Goal: Obtain resource: Download file/media

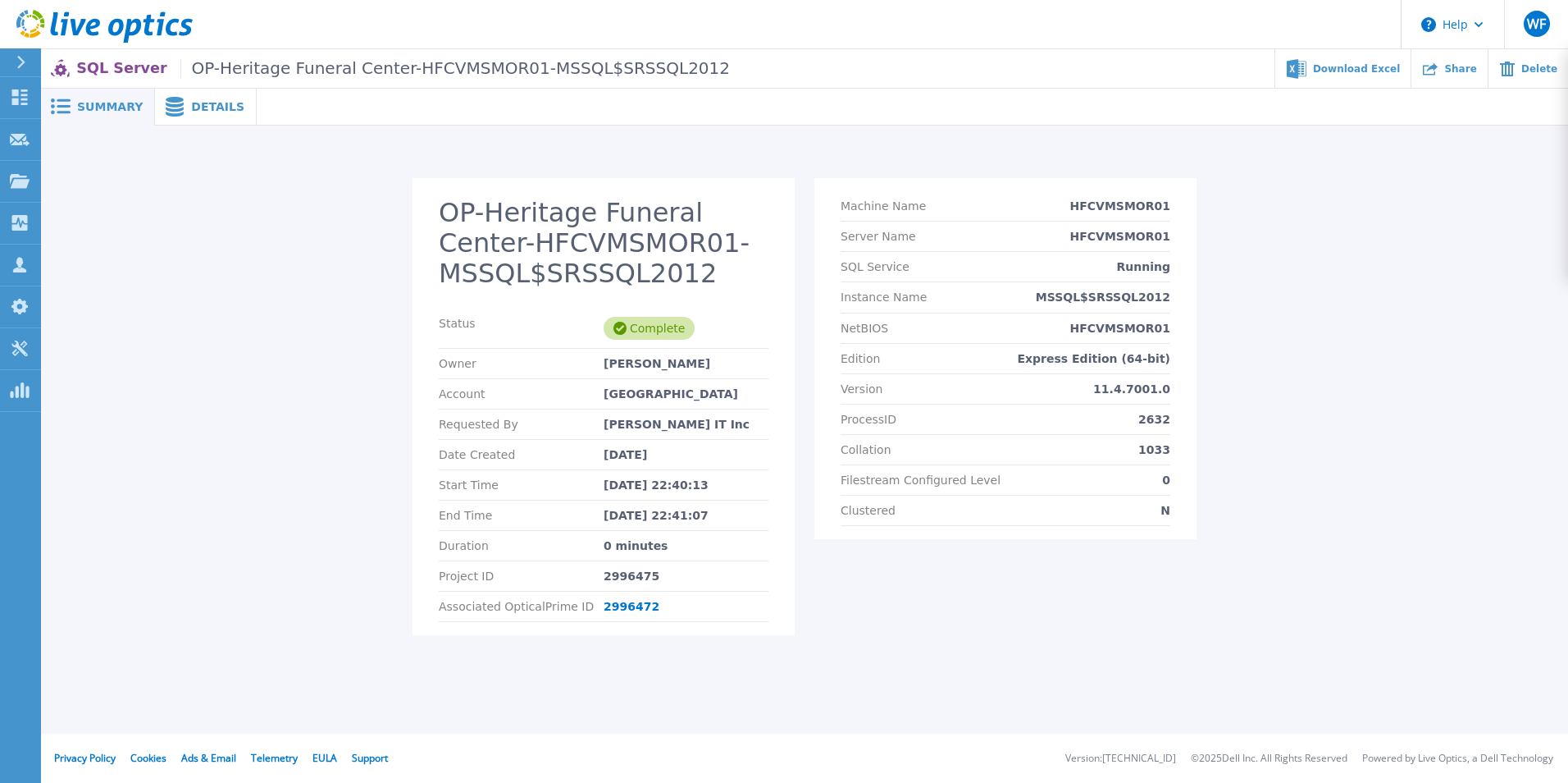
click at [106, 96] on div "Summary" at bounding box center [98, 107] width 114 height 37
click at [215, 109] on span "Details" at bounding box center [218, 107] width 54 height 12
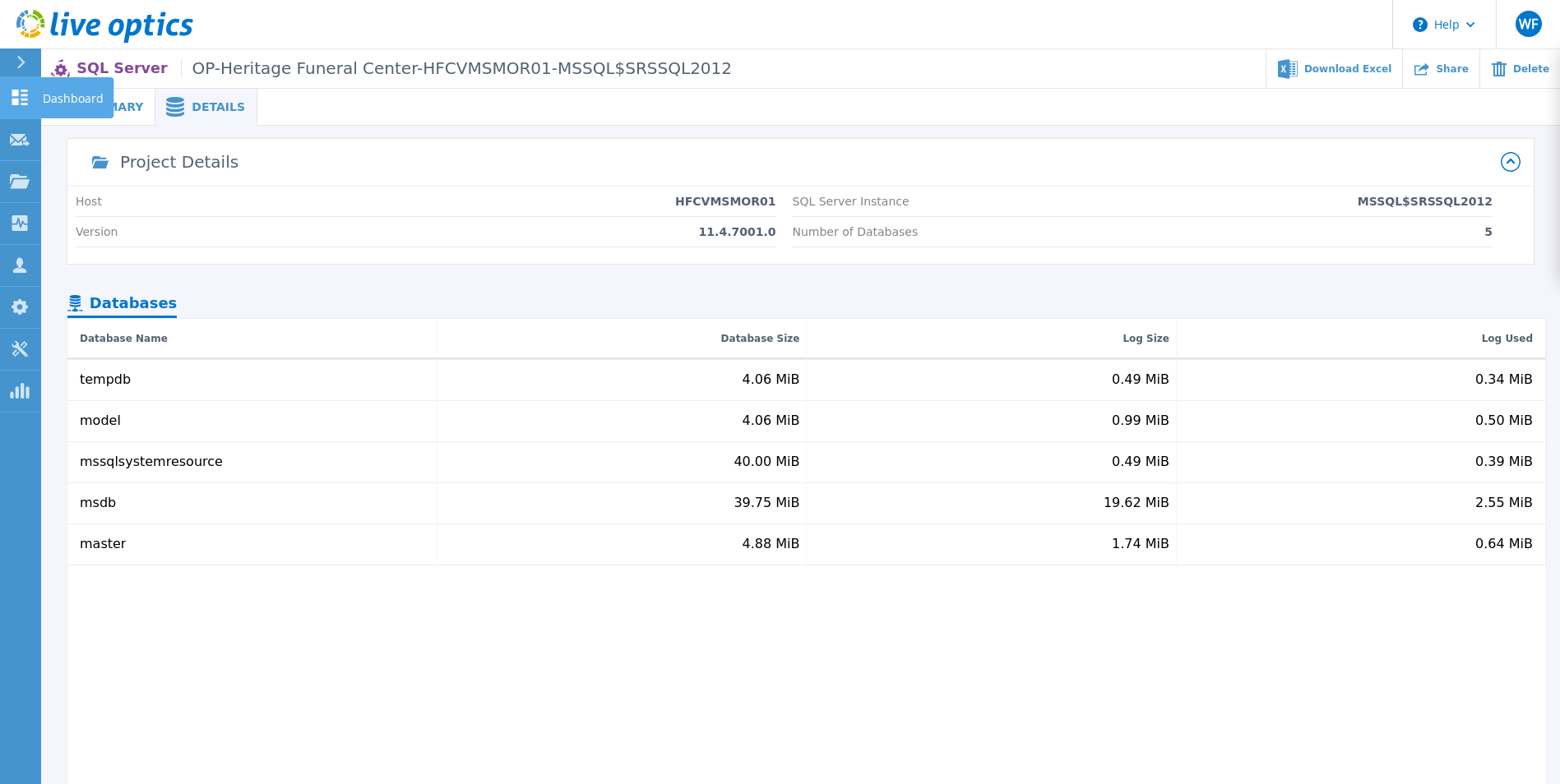
click at [68, 101] on p "Dashboard" at bounding box center [73, 98] width 61 height 43
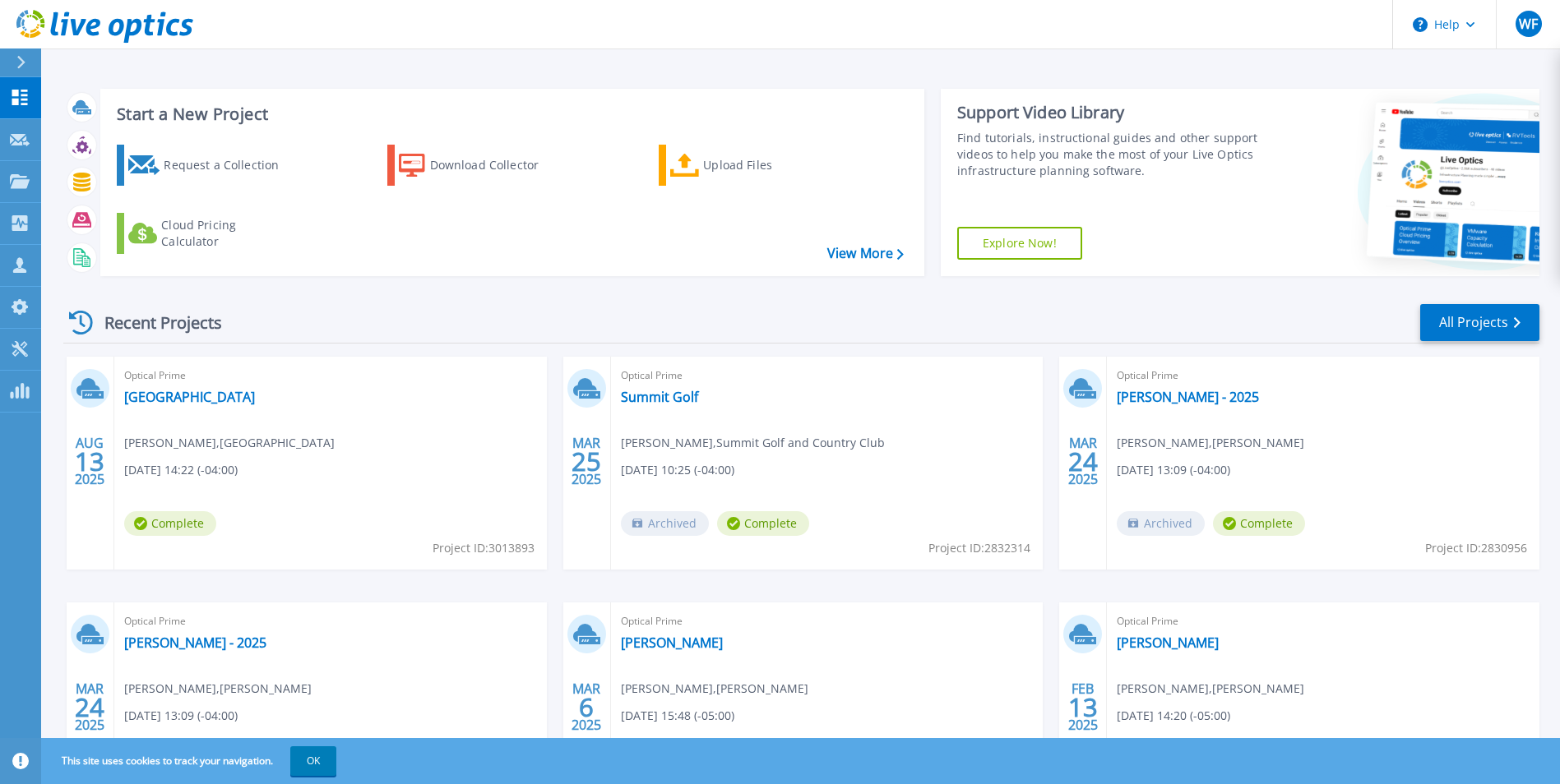
click at [176, 532] on span "Complete" at bounding box center [170, 523] width 92 height 25
click at [190, 397] on link "[GEOGRAPHIC_DATA]" at bounding box center [189, 397] width 131 height 16
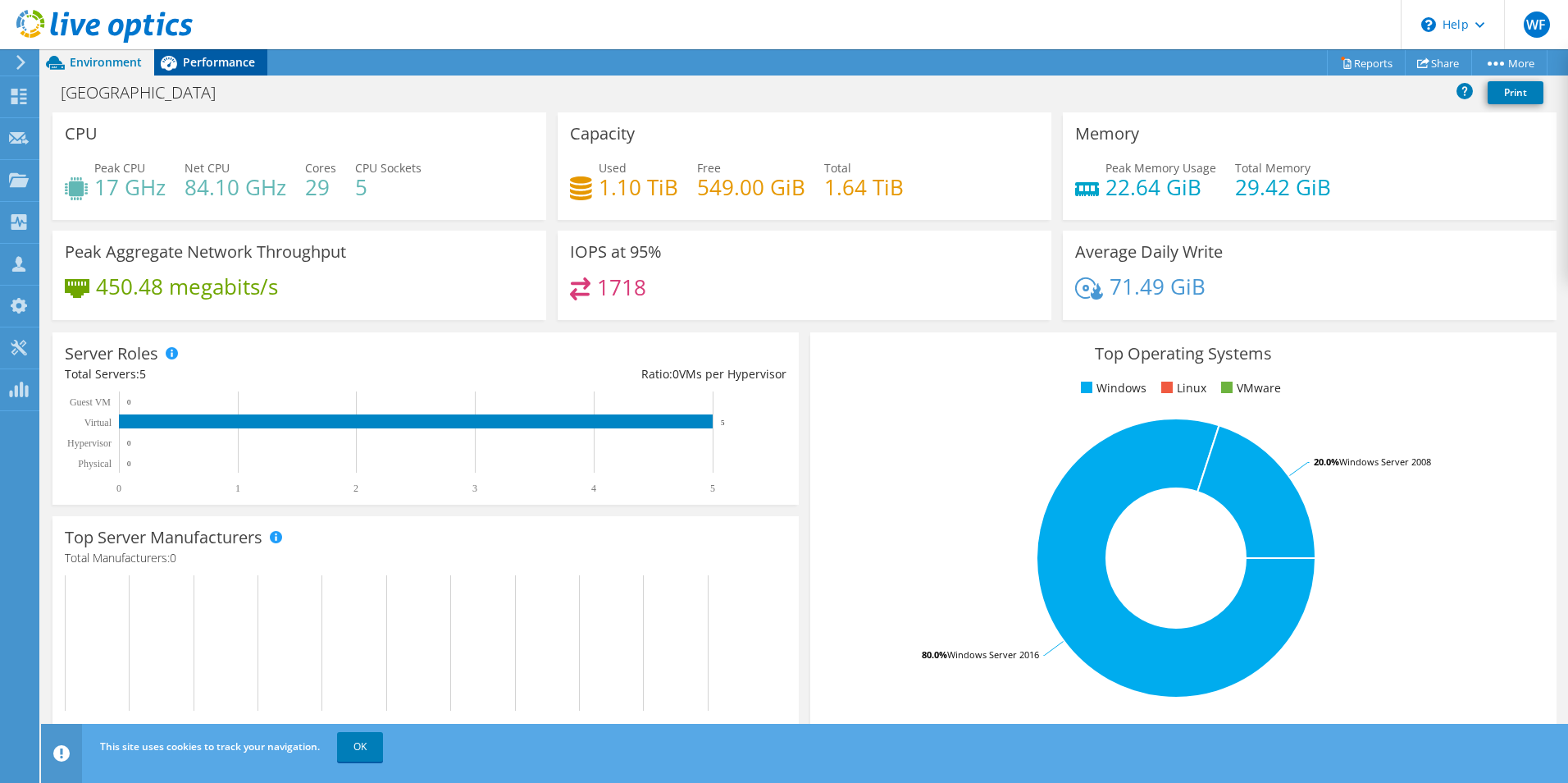
click at [238, 59] on span "Performance" at bounding box center [219, 62] width 72 height 16
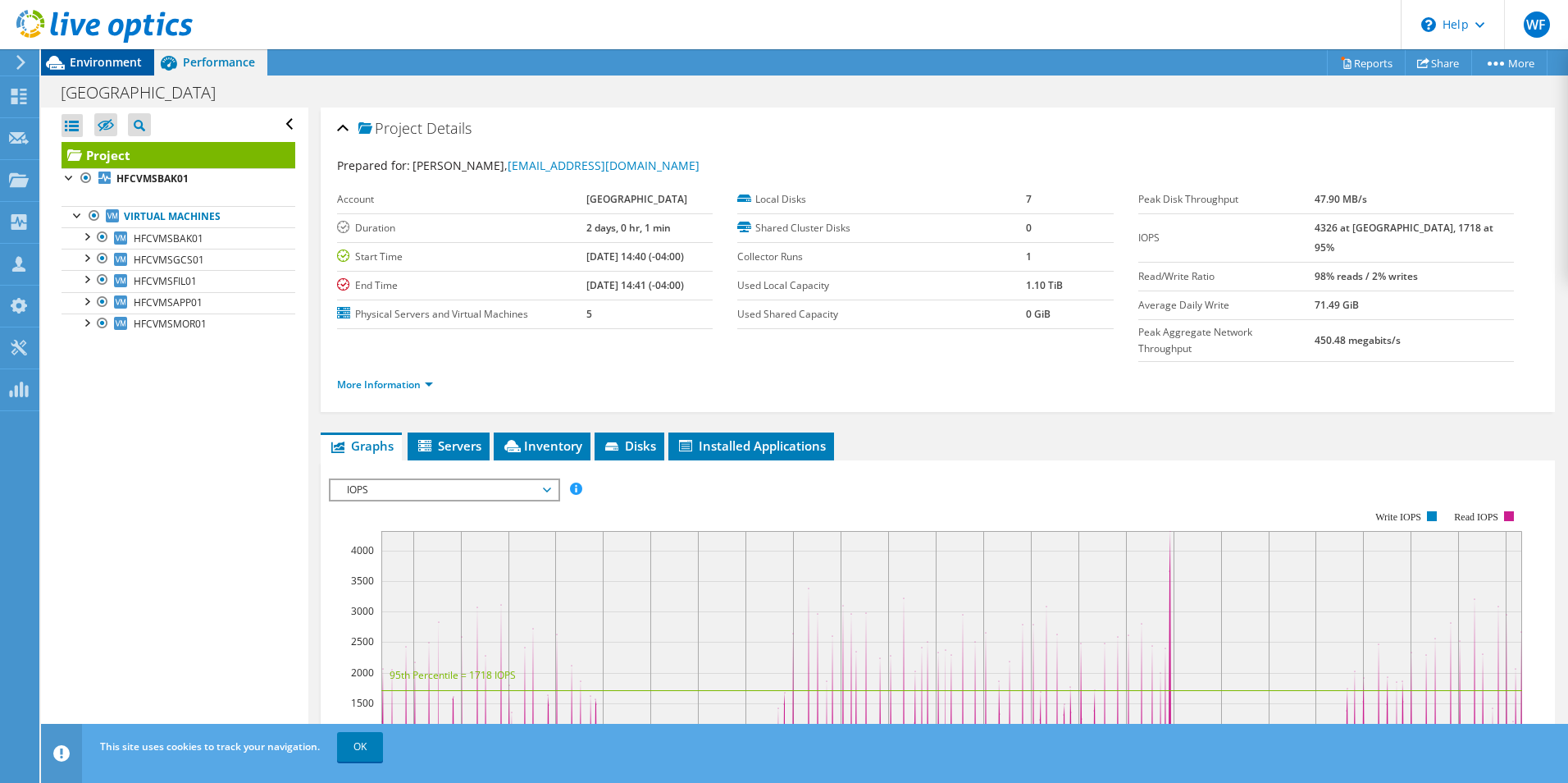
click at [123, 61] on span "Environment" at bounding box center [106, 62] width 72 height 16
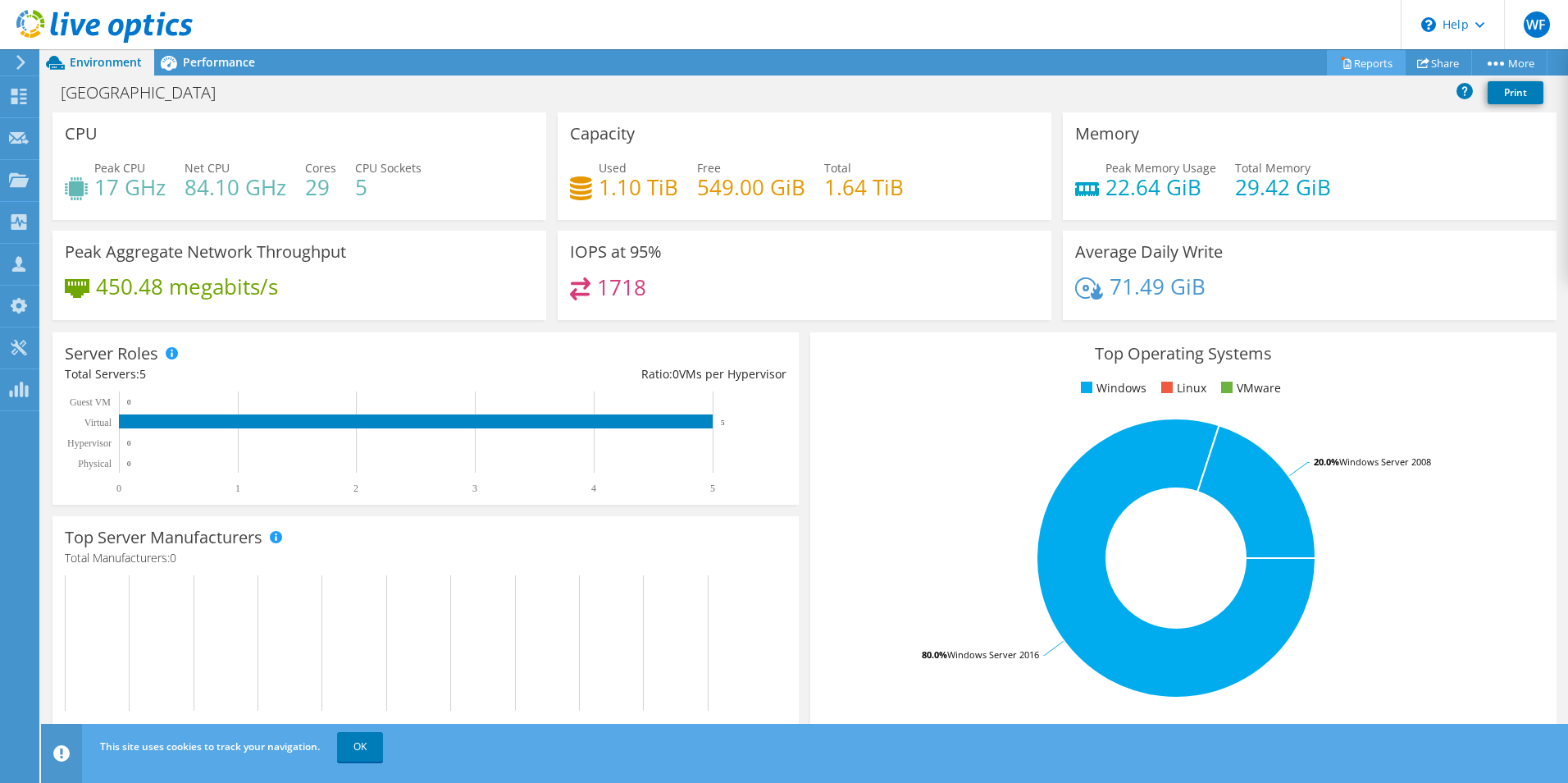
click at [1367, 63] on link "Reports" at bounding box center [1366, 63] width 79 height 26
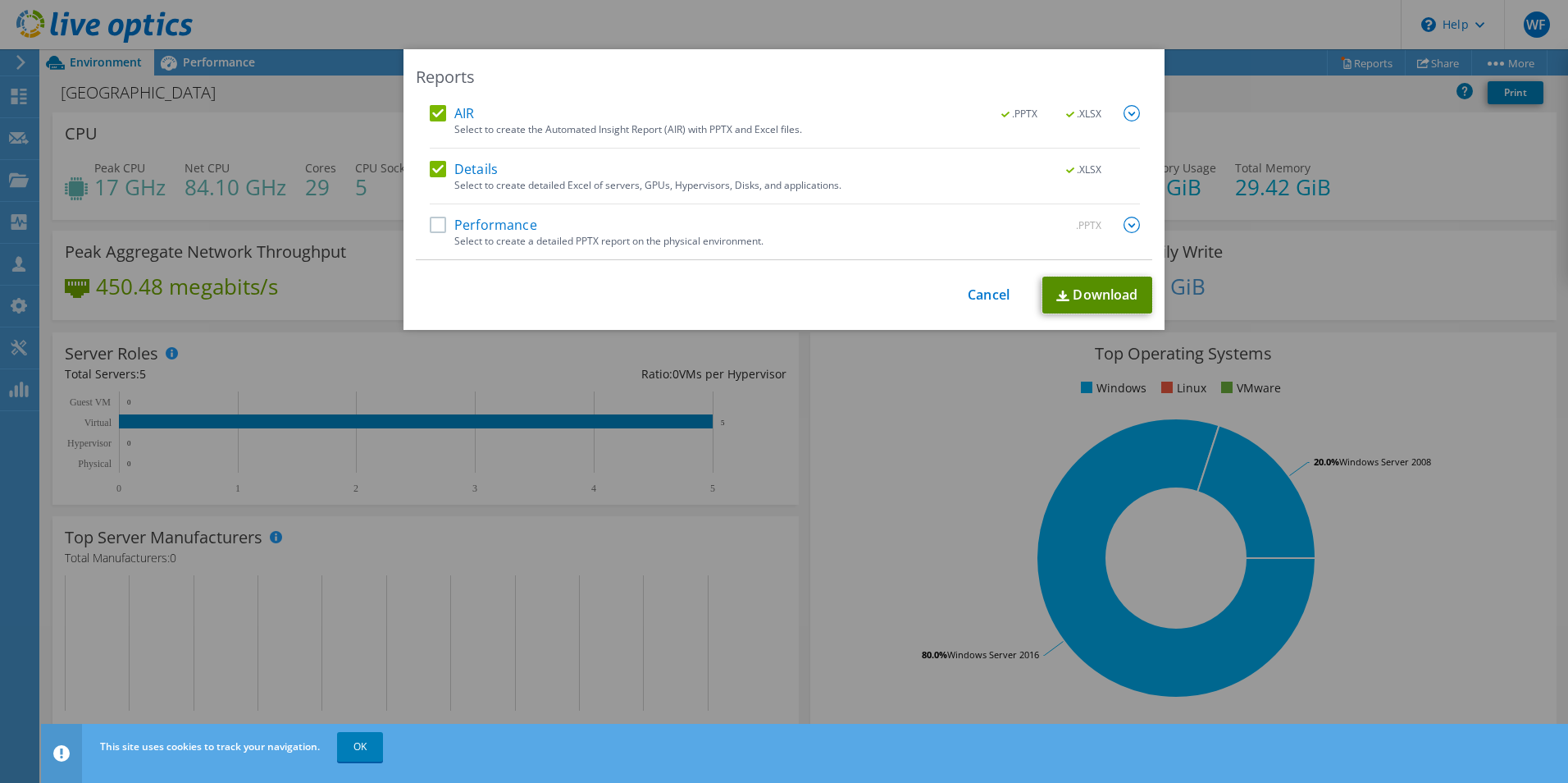
click at [1084, 292] on link "Download" at bounding box center [1097, 295] width 110 height 37
click at [974, 294] on link "Cancel" at bounding box center [989, 295] width 42 height 16
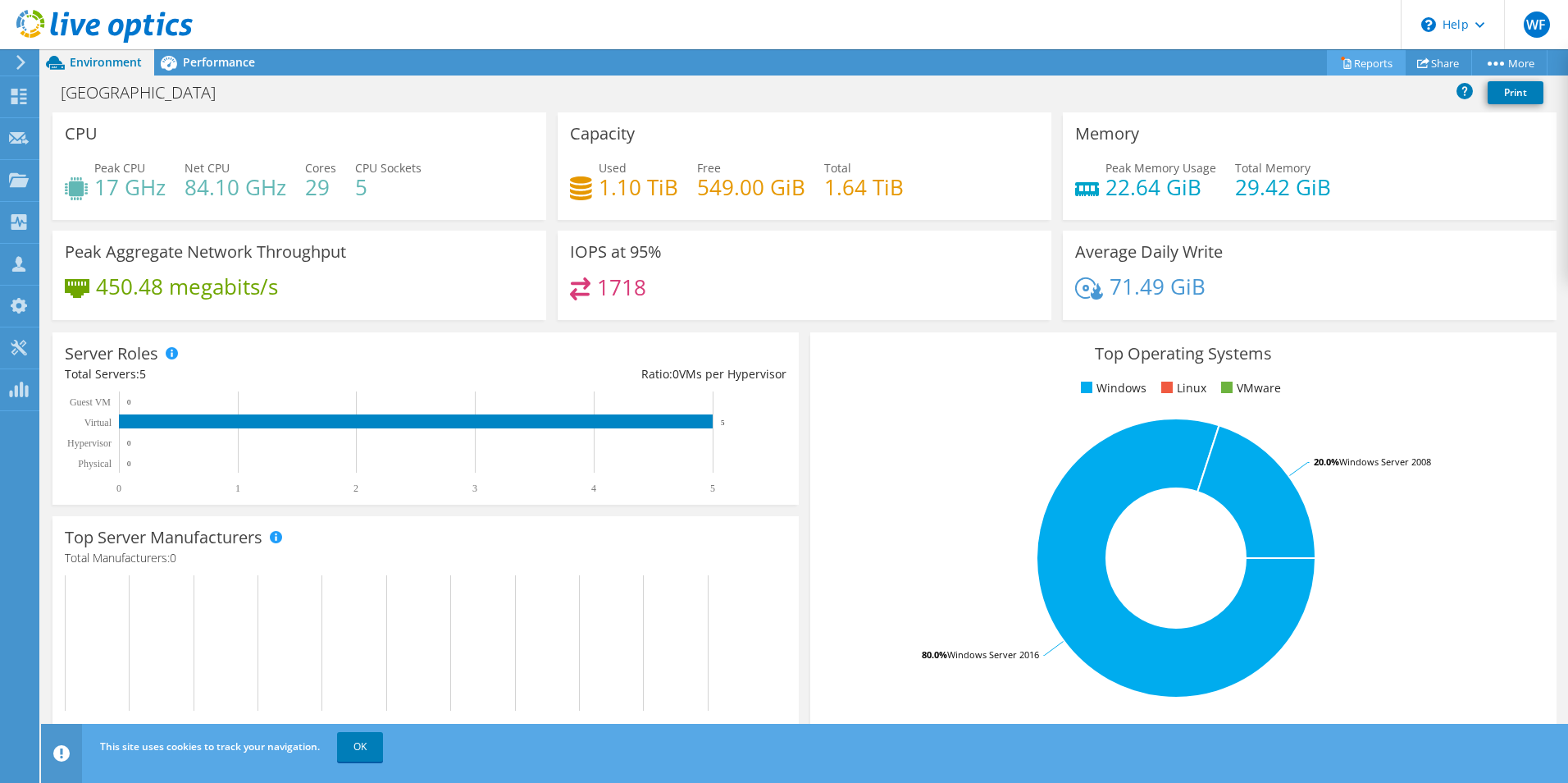
click at [1367, 62] on link "Reports" at bounding box center [1366, 63] width 79 height 26
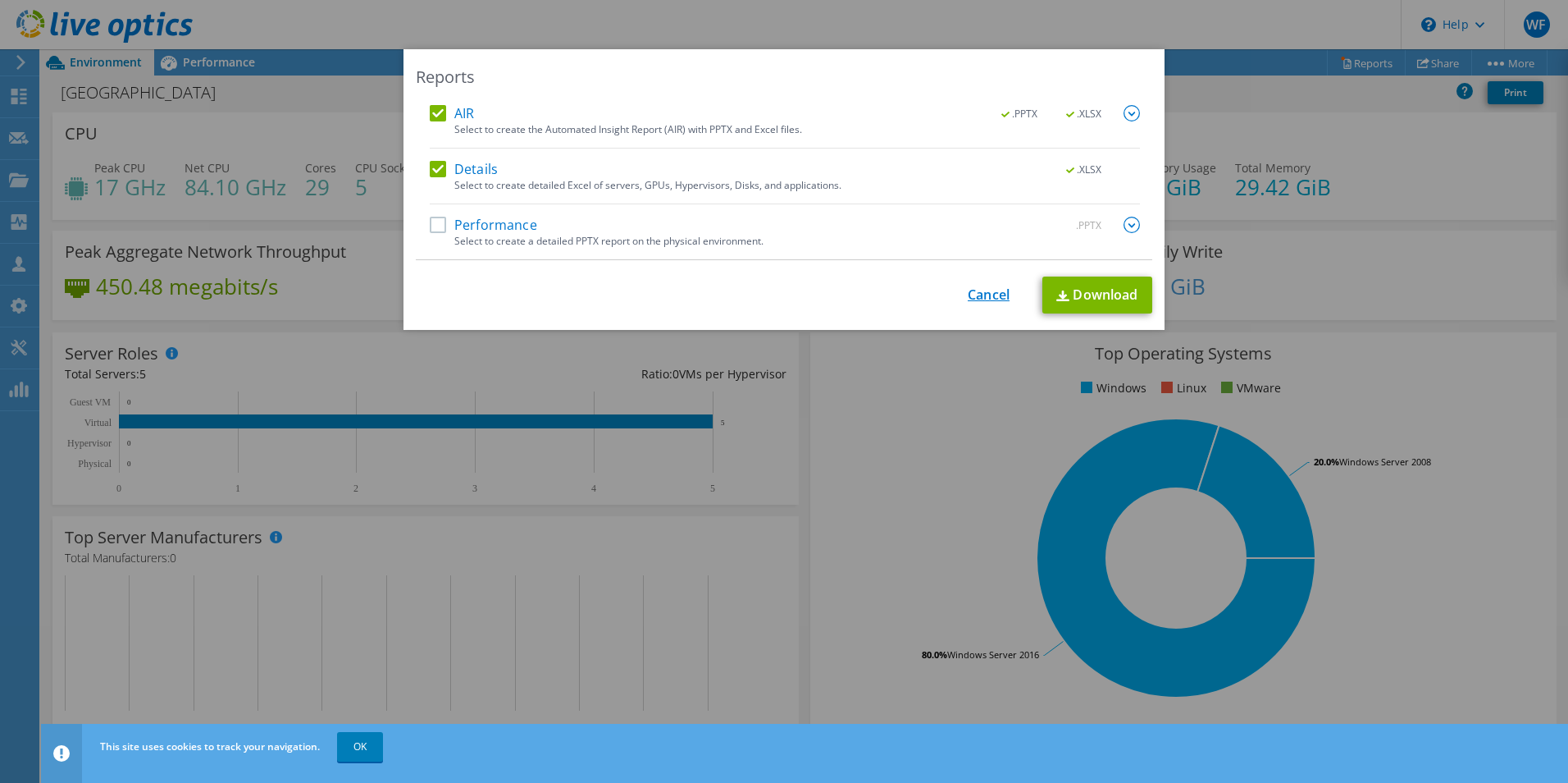
click at [990, 301] on link "Cancel" at bounding box center [989, 295] width 42 height 16
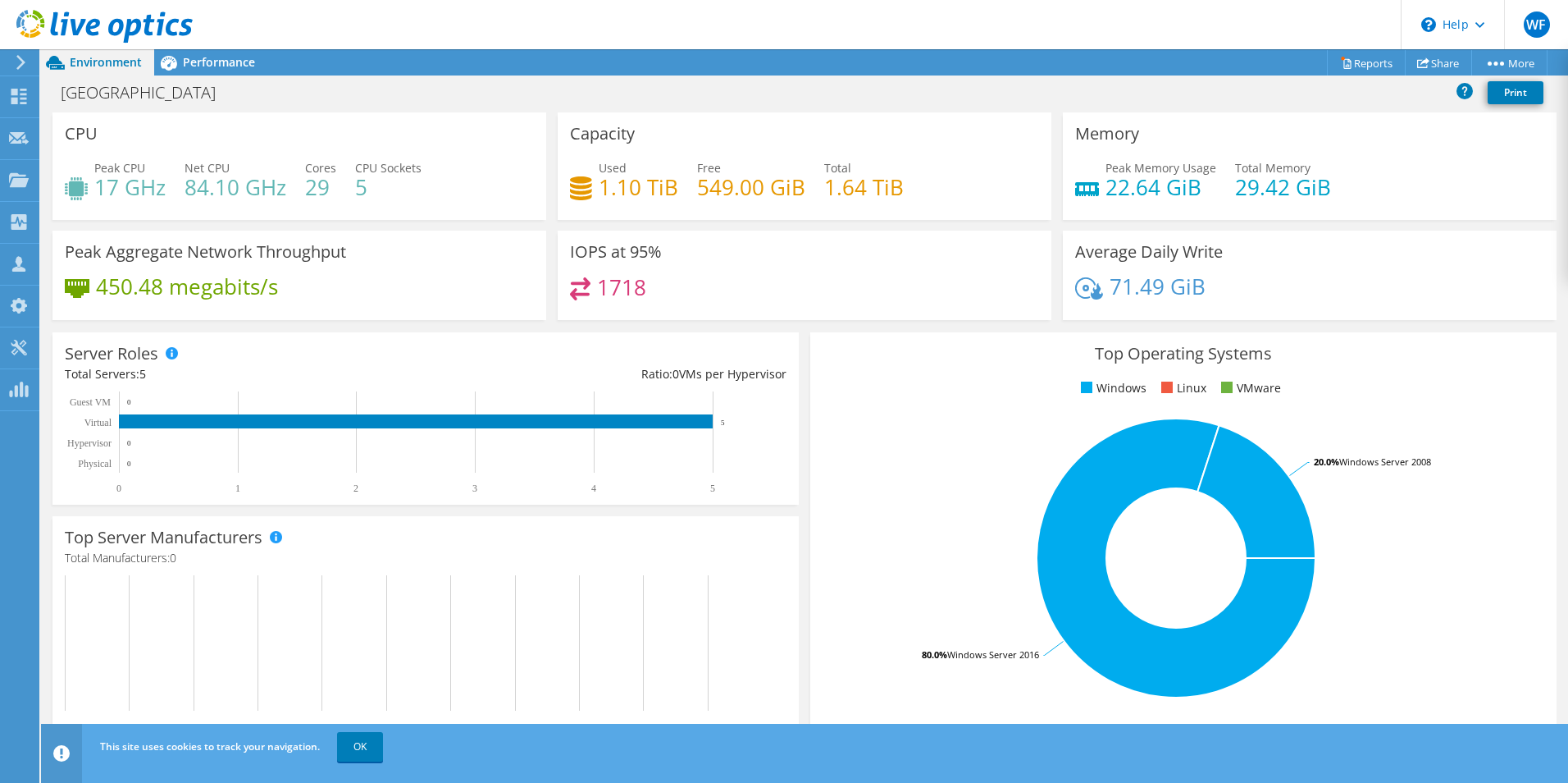
click at [230, 49] on header "WF Channel Partner Wayne Francis wfrancis@excellit.com Excell IT Inc My Profile…" at bounding box center [784, 24] width 1568 height 49
click at [235, 58] on span "Performance" at bounding box center [219, 62] width 72 height 16
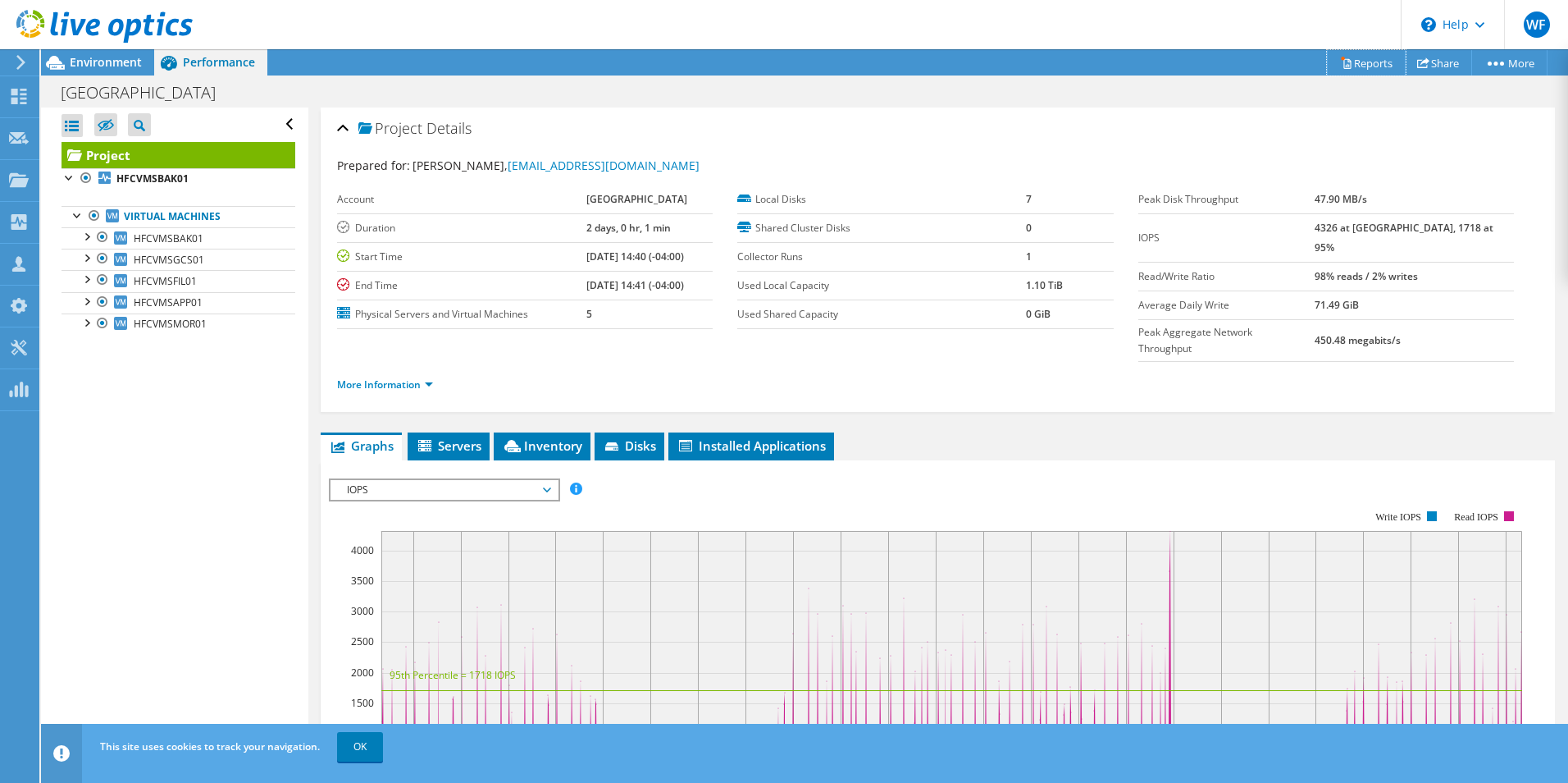
click at [1361, 63] on link "Reports" at bounding box center [1366, 63] width 79 height 26
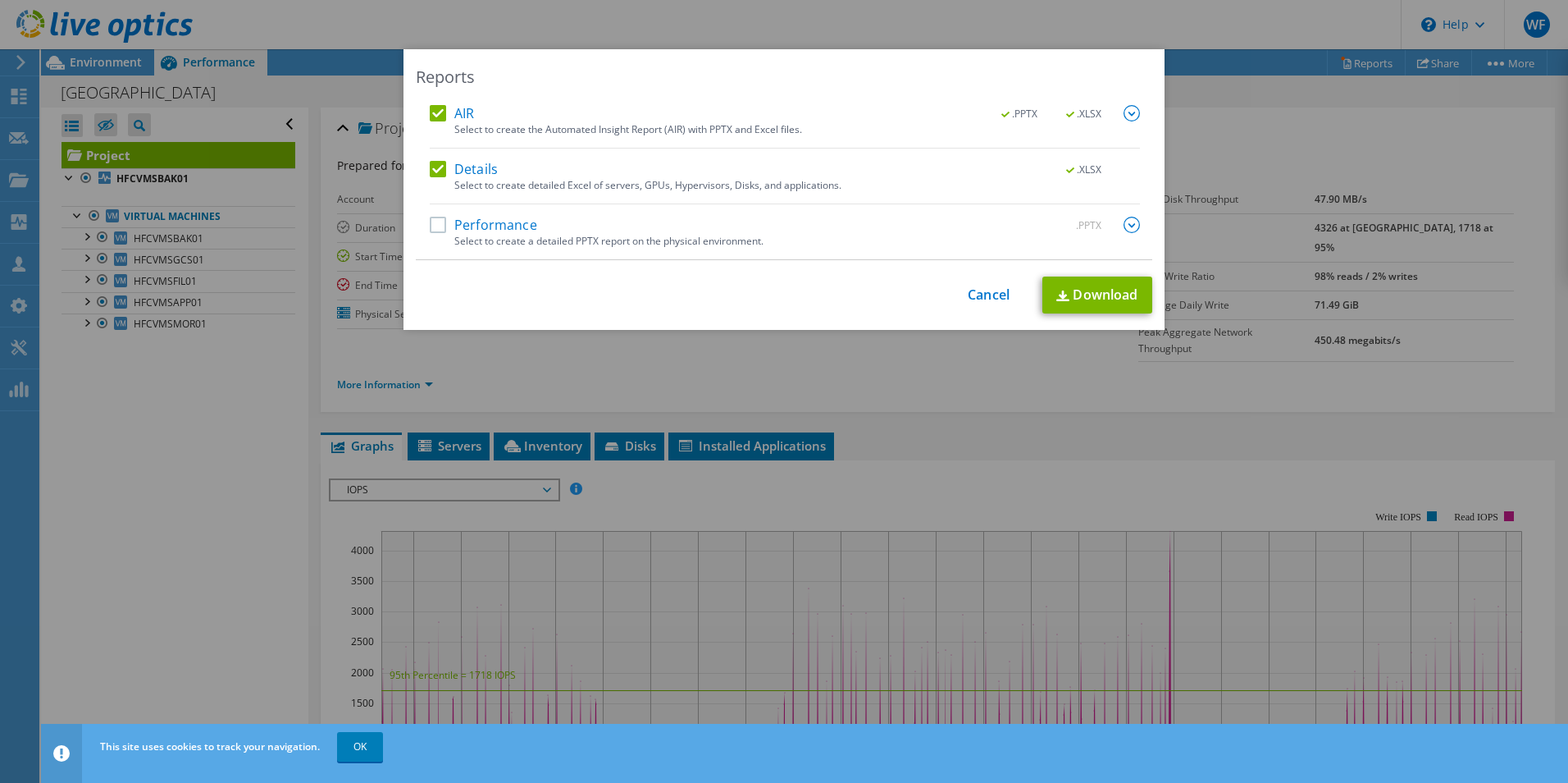
click at [1361, 63] on div "Reports AIR .PPTX .XLSX Select to create the Automated Insight Report (AIR) wit…" at bounding box center [784, 391] width 1568 height 684
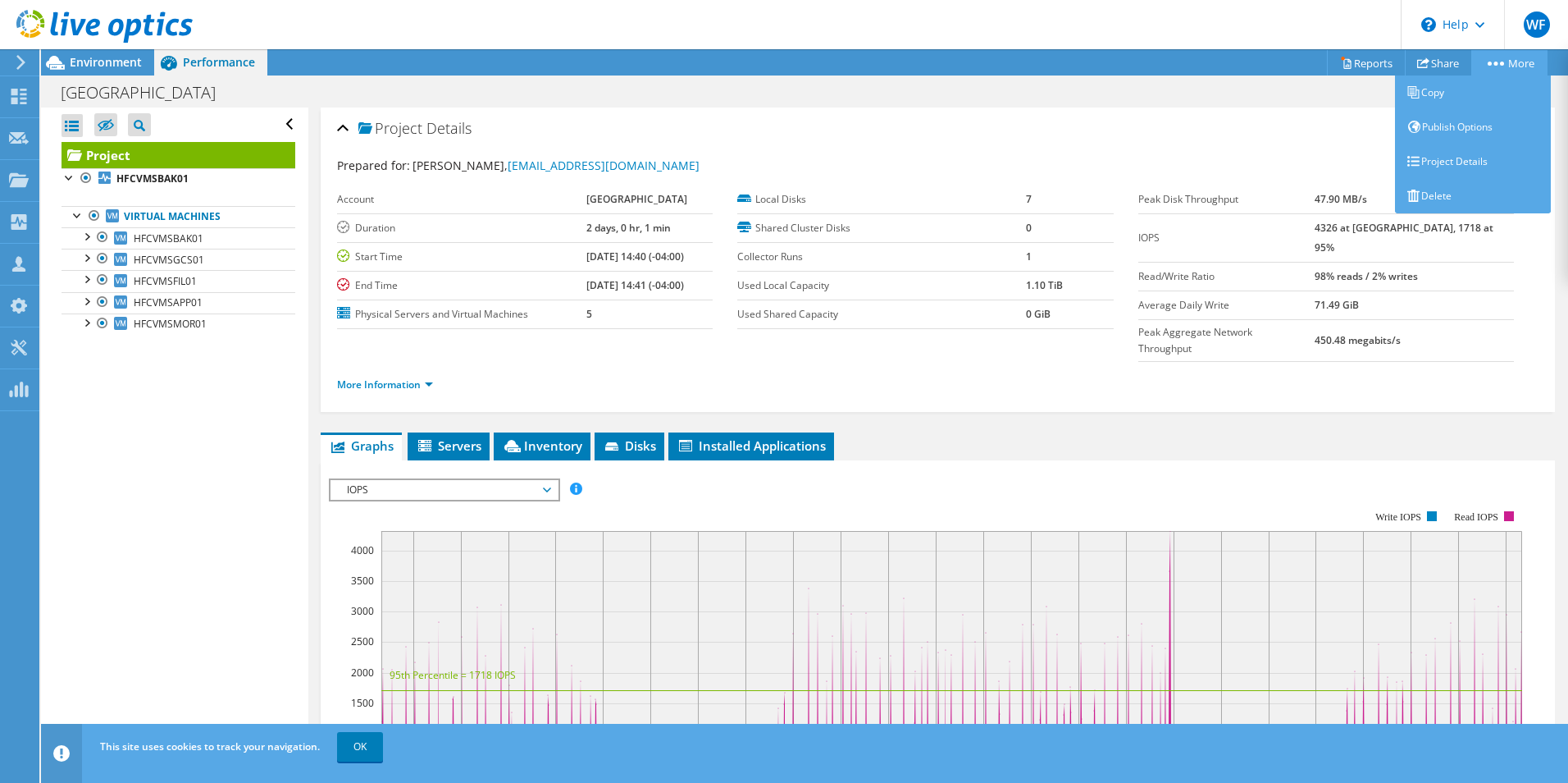
click at [1483, 66] on link "More" at bounding box center [1509, 63] width 77 height 26
click at [1468, 162] on link "Project Details" at bounding box center [1472, 161] width 156 height 35
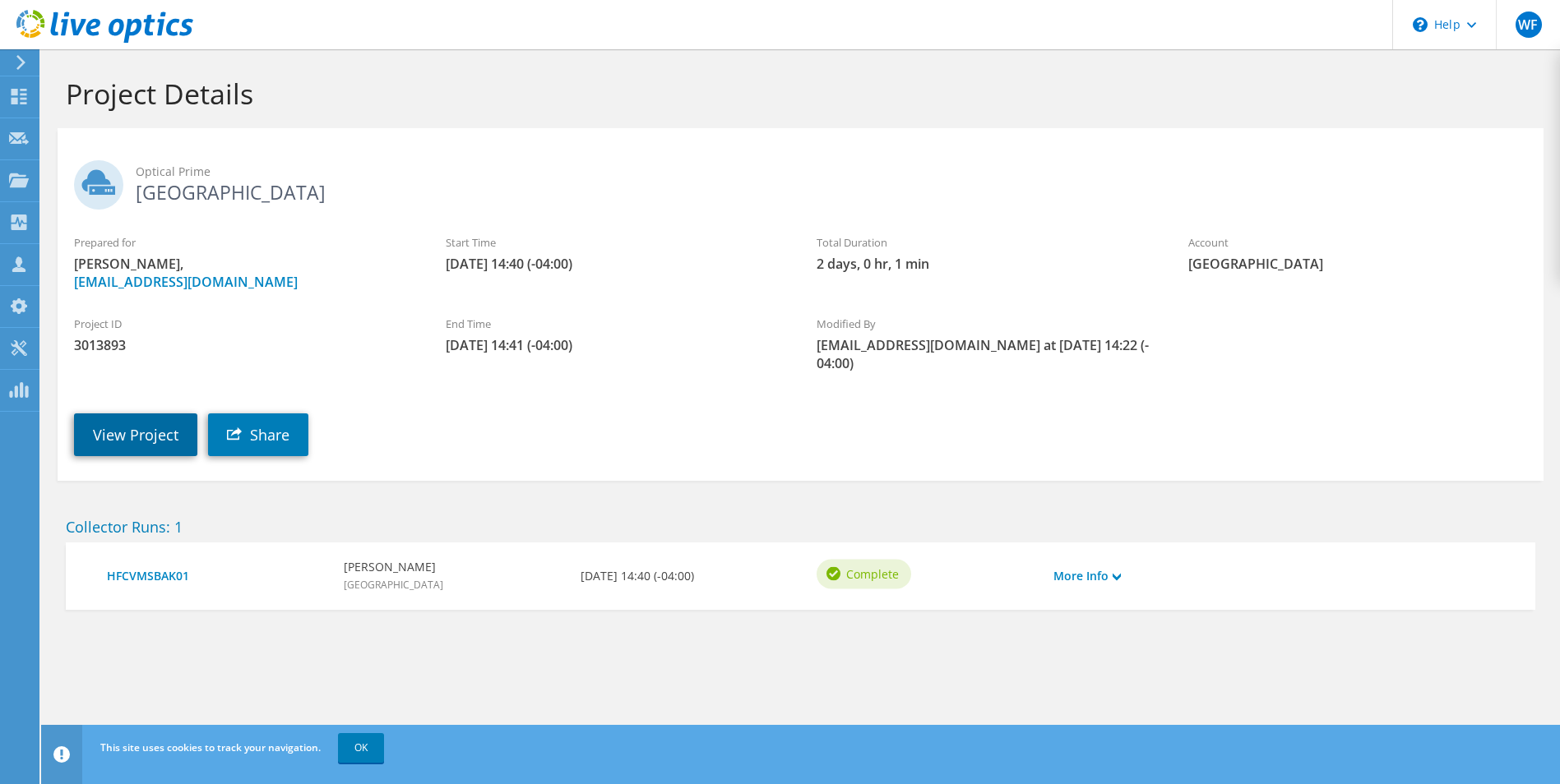
click at [160, 413] on link "View Project" at bounding box center [136, 434] width 124 height 43
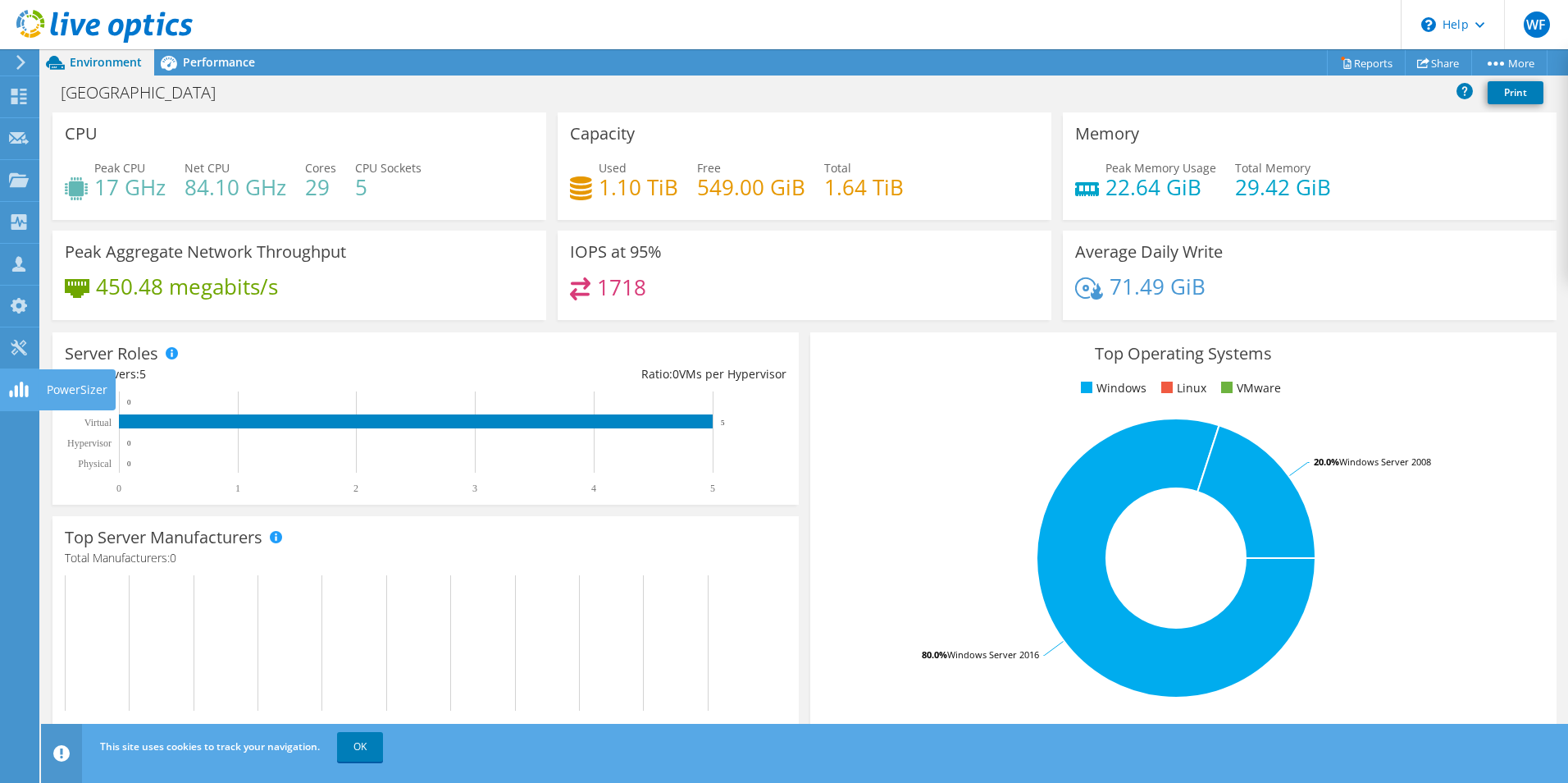
click at [12, 382] on icon at bounding box center [19, 390] width 20 height 16
click at [73, 222] on div "Collectors" at bounding box center [84, 222] width 90 height 41
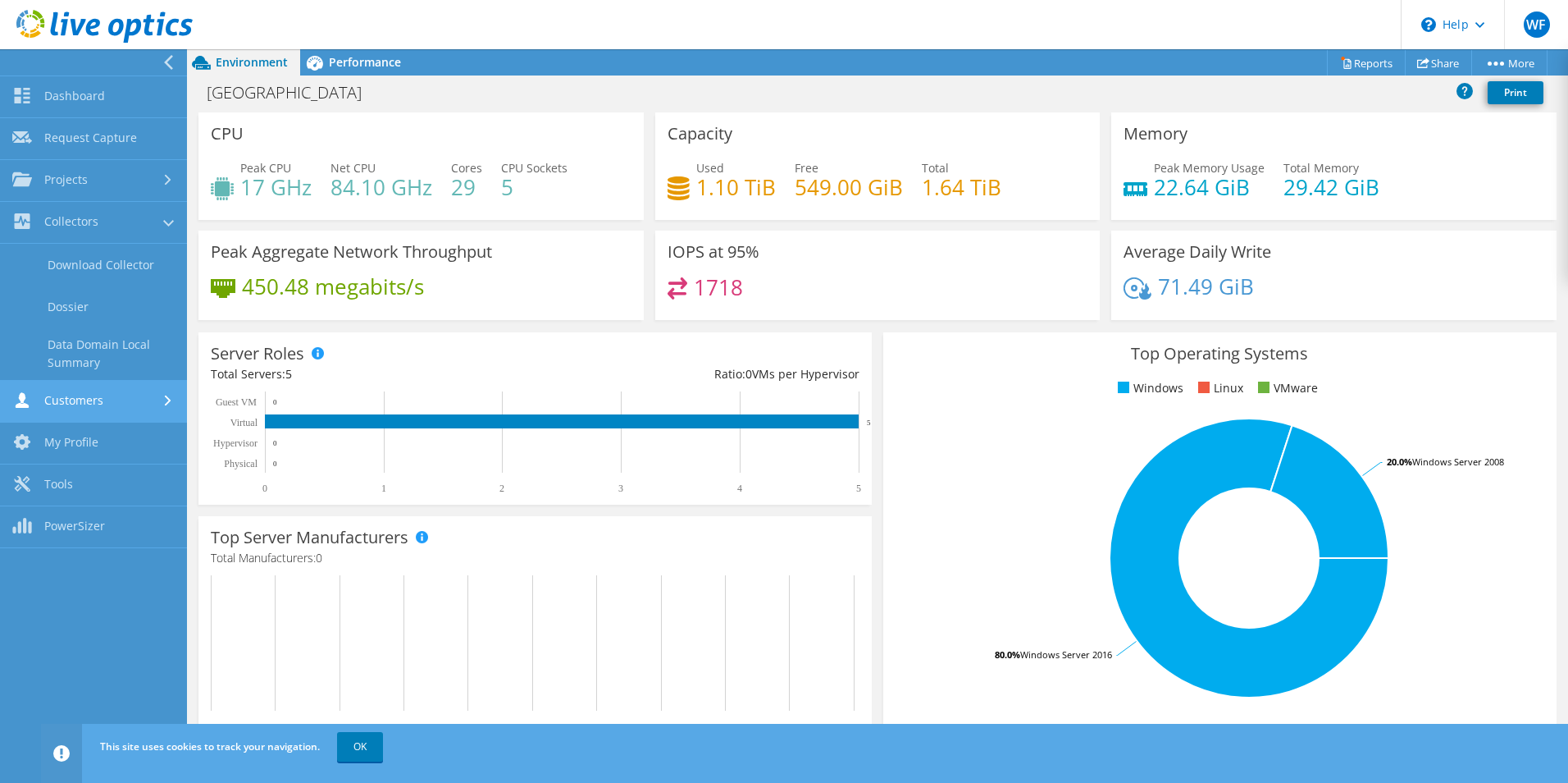
click at [69, 394] on link "Customers" at bounding box center [94, 401] width 187 height 42
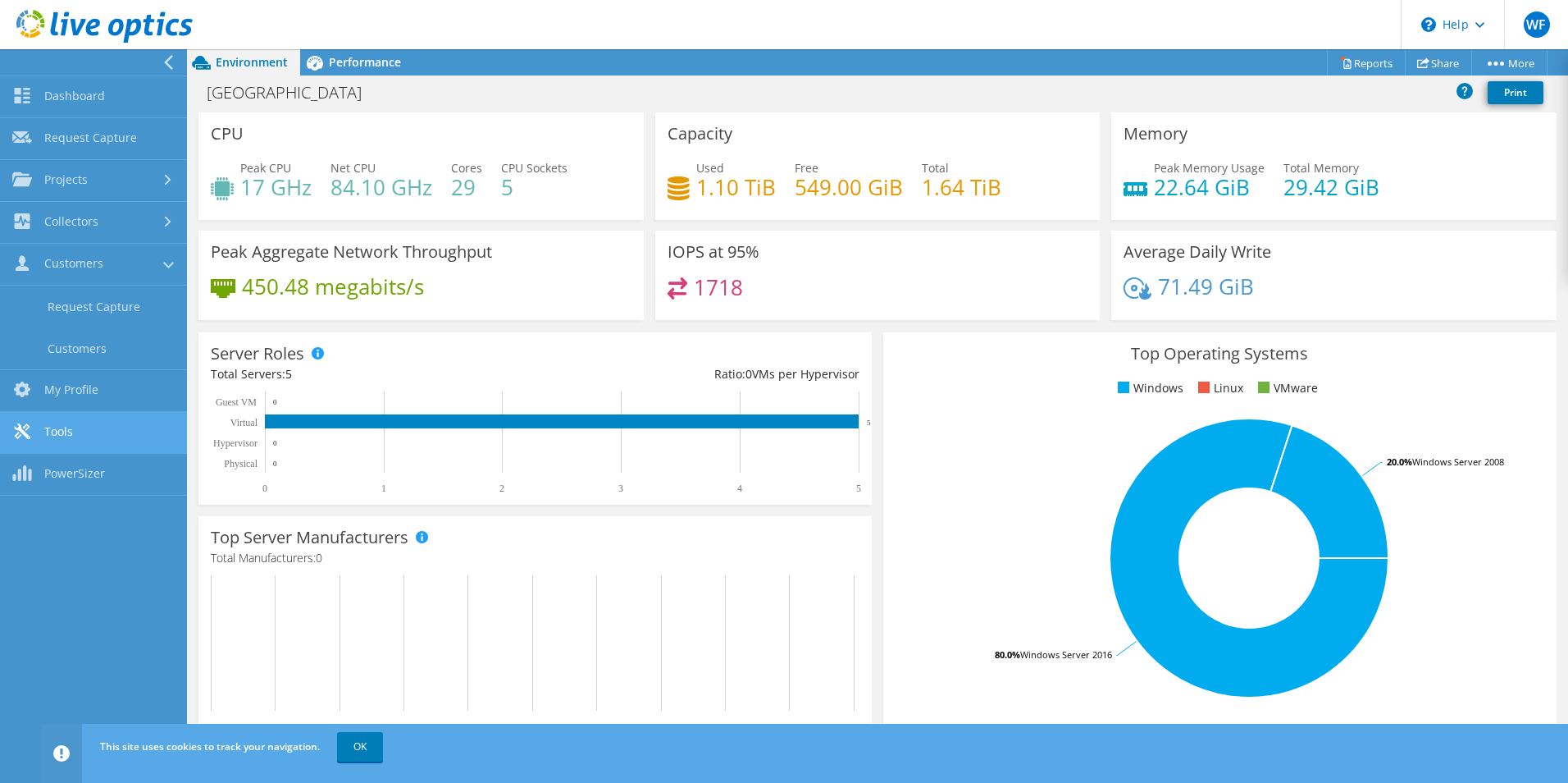
click at [62, 431] on link "Tools" at bounding box center [94, 433] width 187 height 42
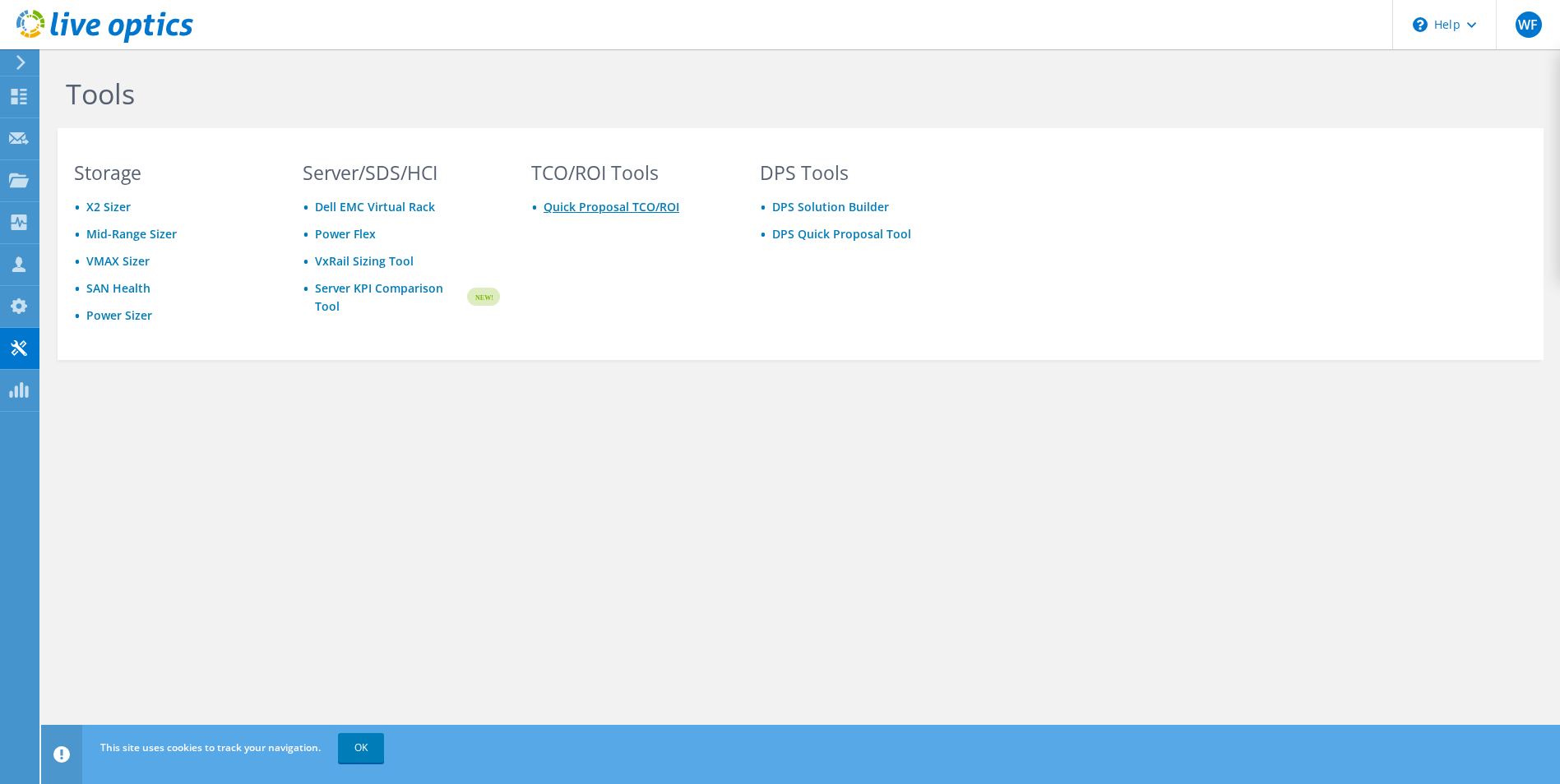
click at [565, 209] on link "Quick Proposal TCO/ROI" at bounding box center [612, 206] width 136 height 16
click at [858, 230] on link "DPS Quick Proposal Tool" at bounding box center [841, 234] width 139 height 16
click at [13, 100] on use at bounding box center [20, 97] width 16 height 16
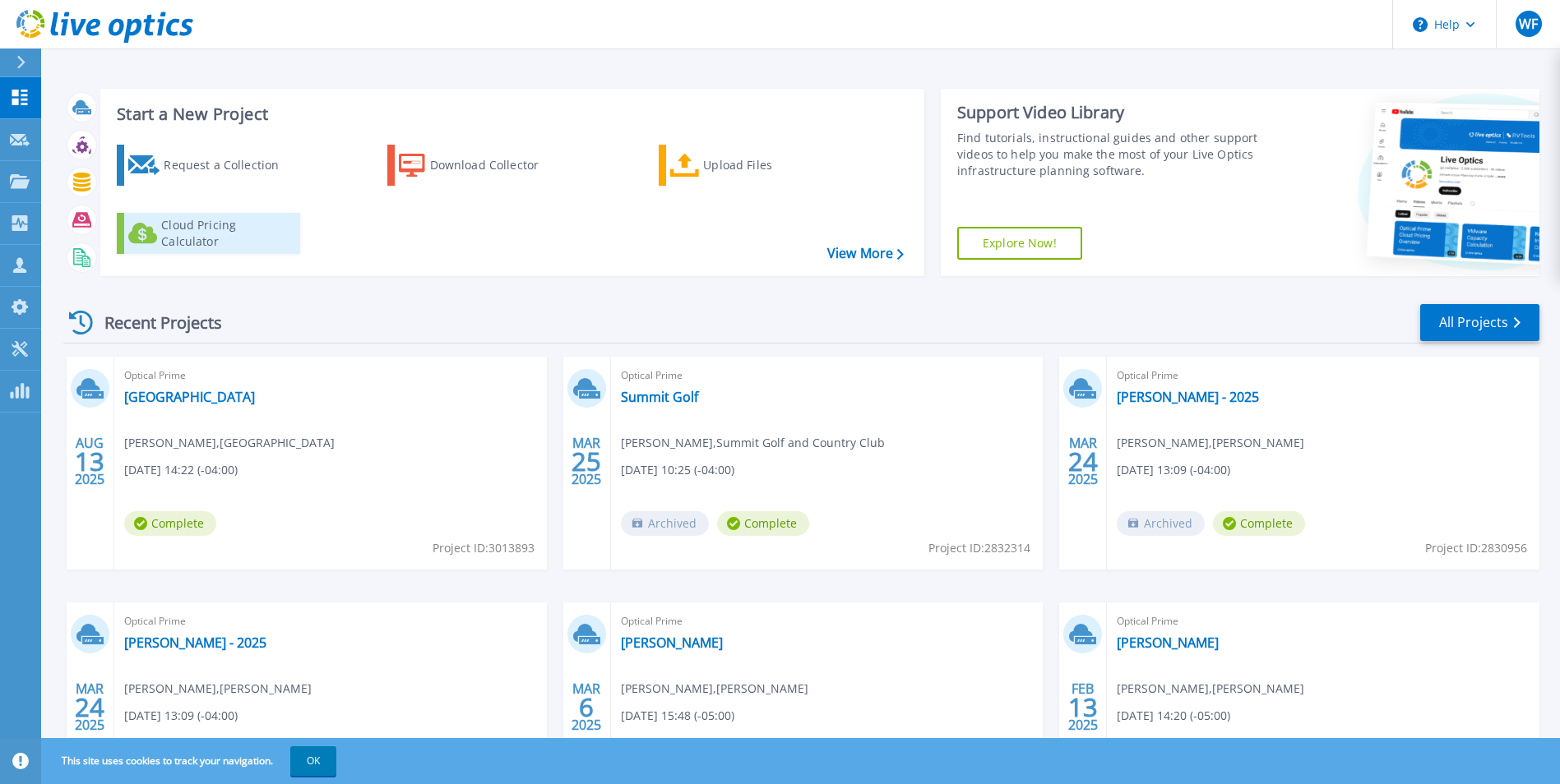
click at [189, 233] on div "Cloud Pricing Calculator" at bounding box center [227, 232] width 132 height 33
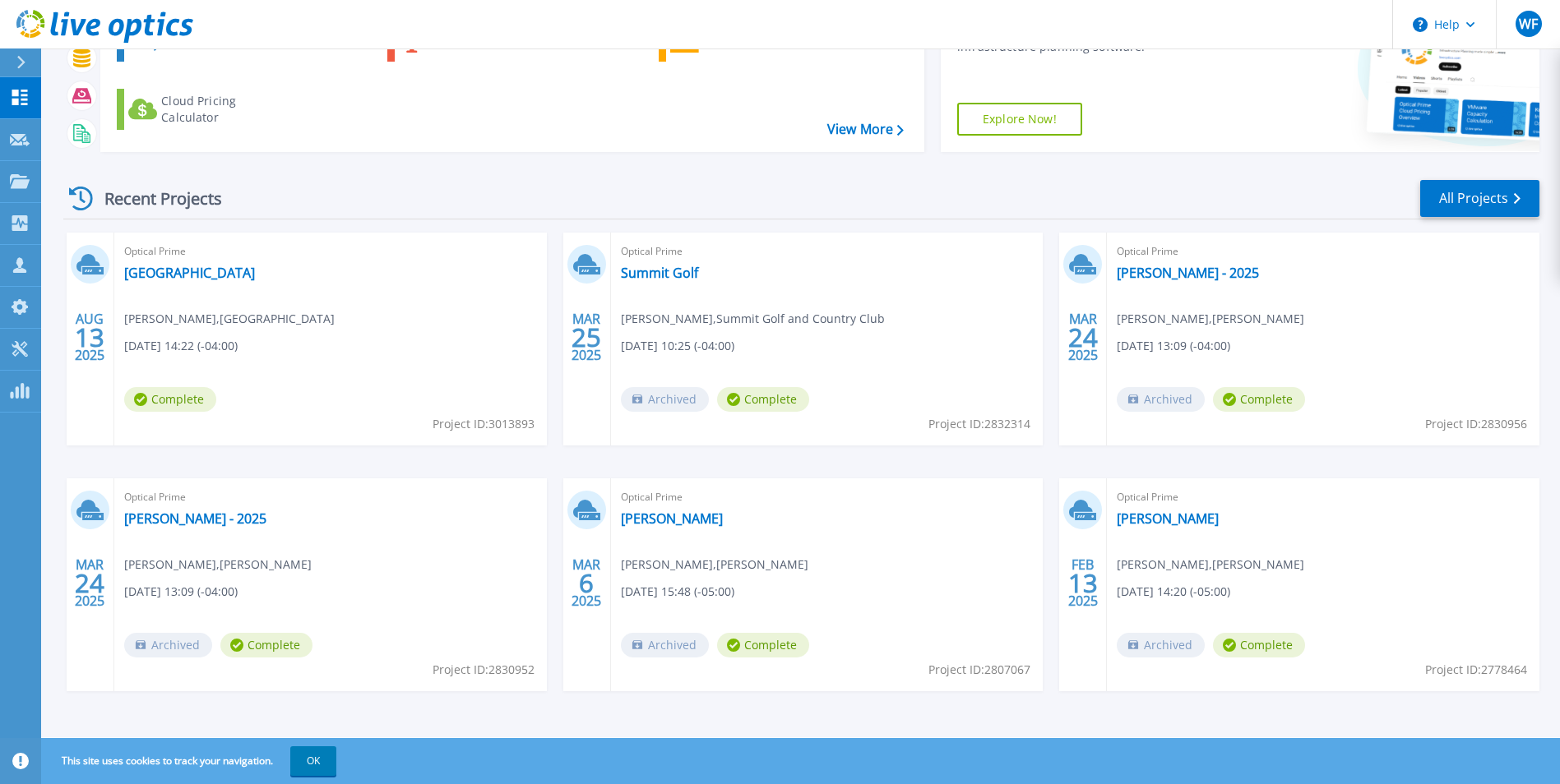
scroll to position [127, 0]
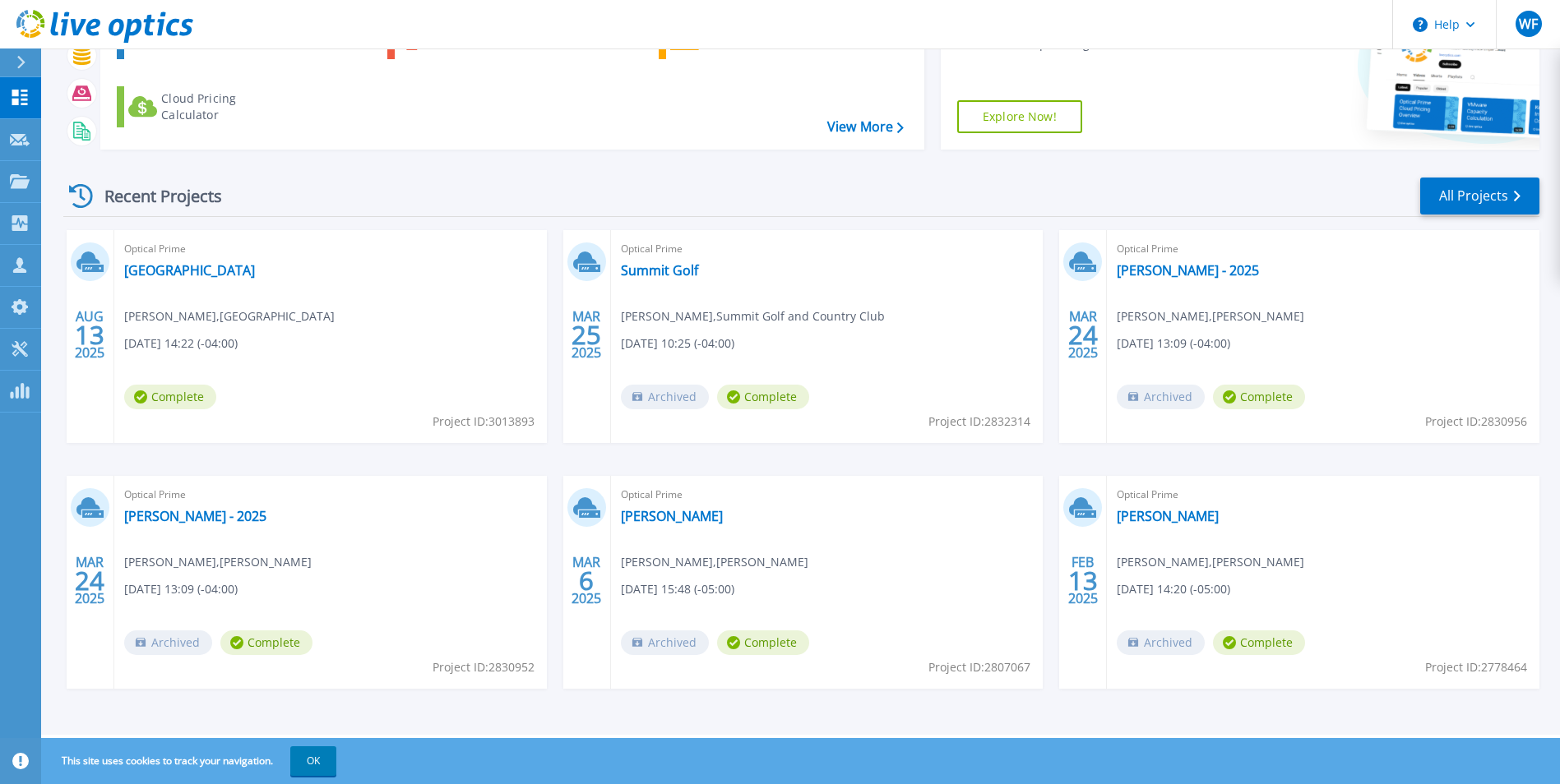
click at [93, 268] on icon at bounding box center [92, 267] width 21 height 7
click at [91, 331] on span "13" at bounding box center [90, 335] width 30 height 14
click at [197, 265] on link "[GEOGRAPHIC_DATA]" at bounding box center [189, 270] width 131 height 16
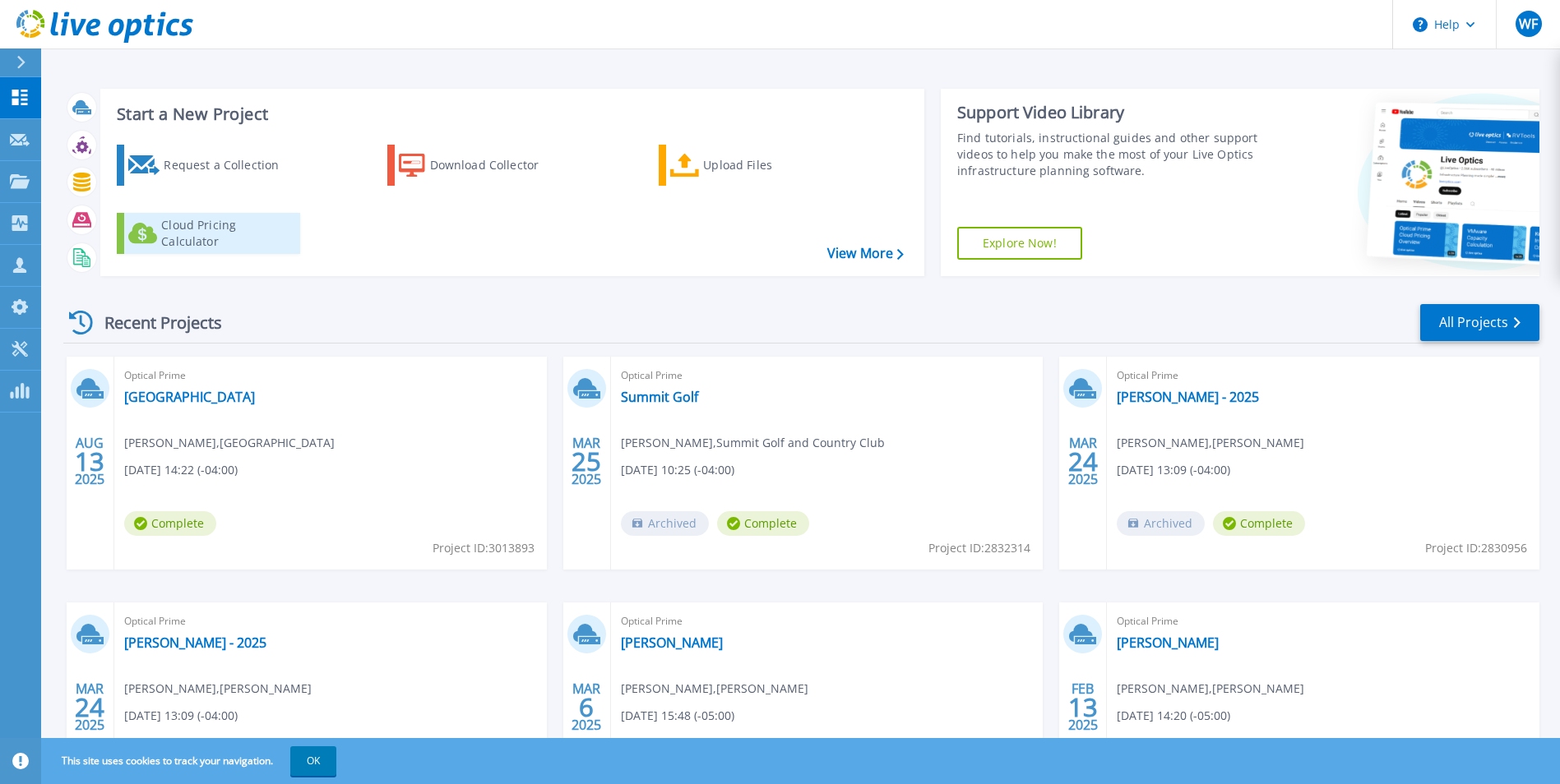
click at [201, 243] on div "Cloud Pricing Calculator" at bounding box center [227, 232] width 132 height 33
click at [880, 256] on link "View More" at bounding box center [865, 253] width 77 height 16
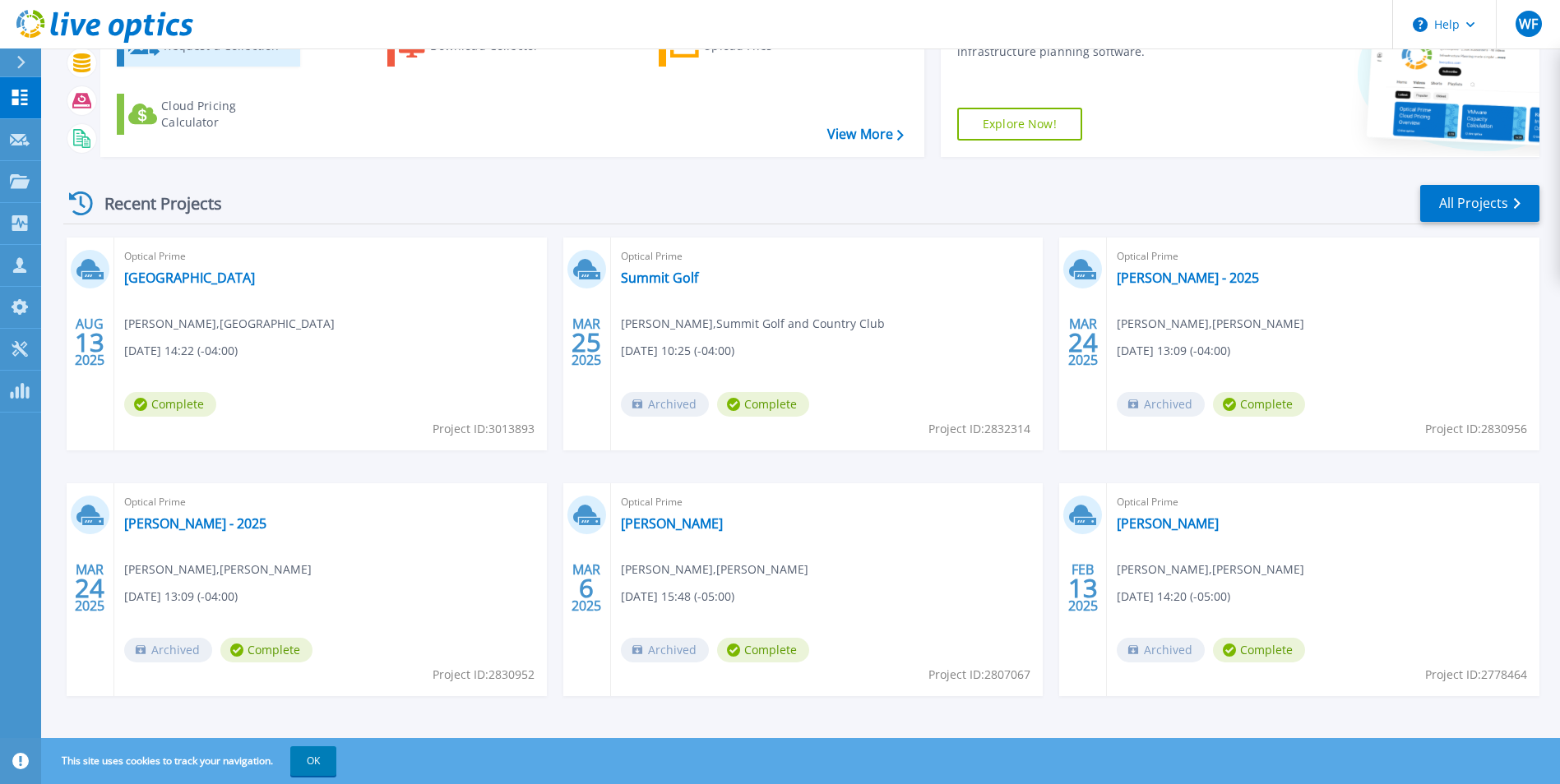
scroll to position [127, 0]
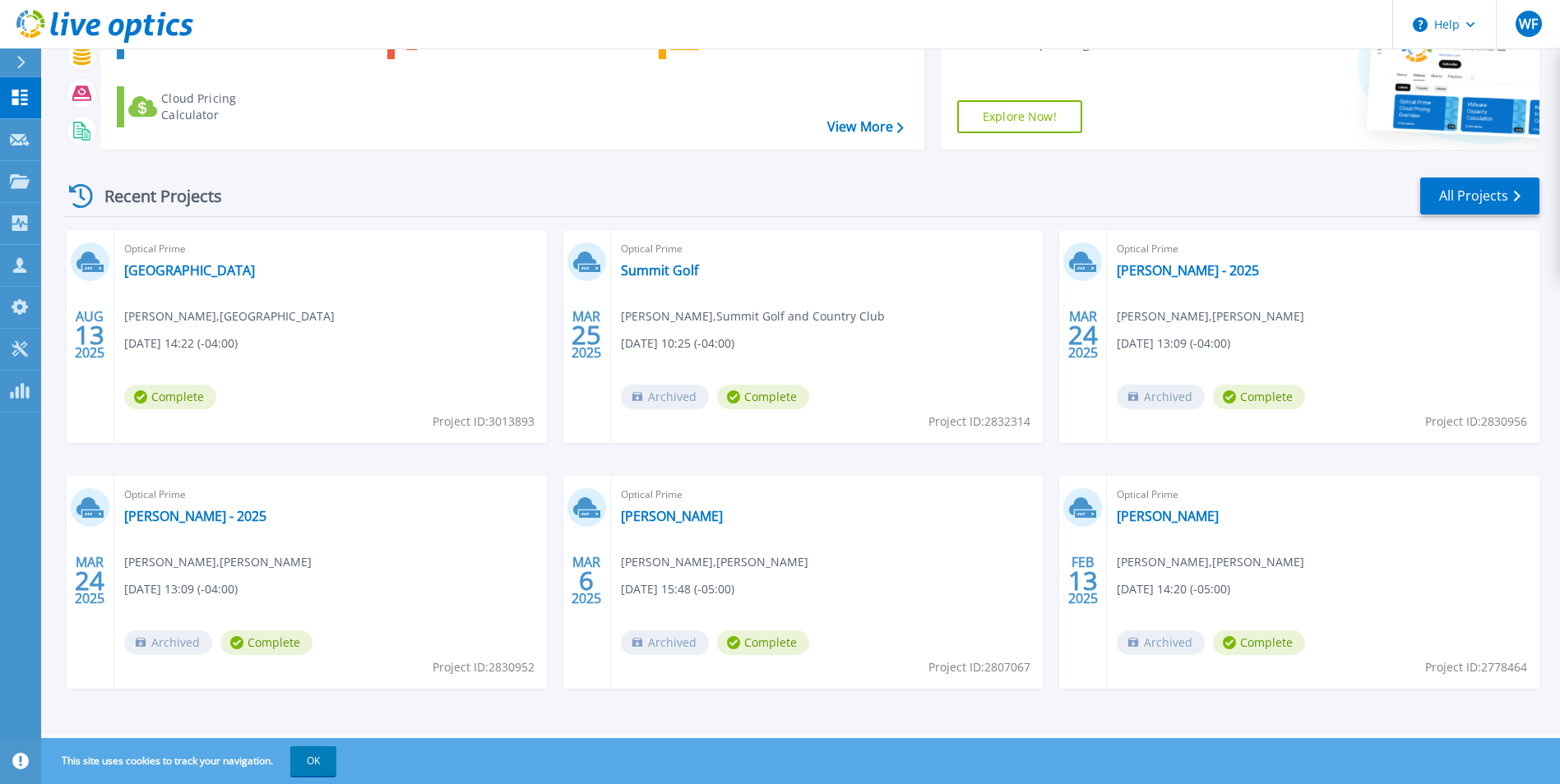
click at [180, 402] on span "Complete" at bounding box center [170, 397] width 92 height 25
click at [197, 271] on link "[GEOGRAPHIC_DATA]" at bounding box center [189, 270] width 131 height 16
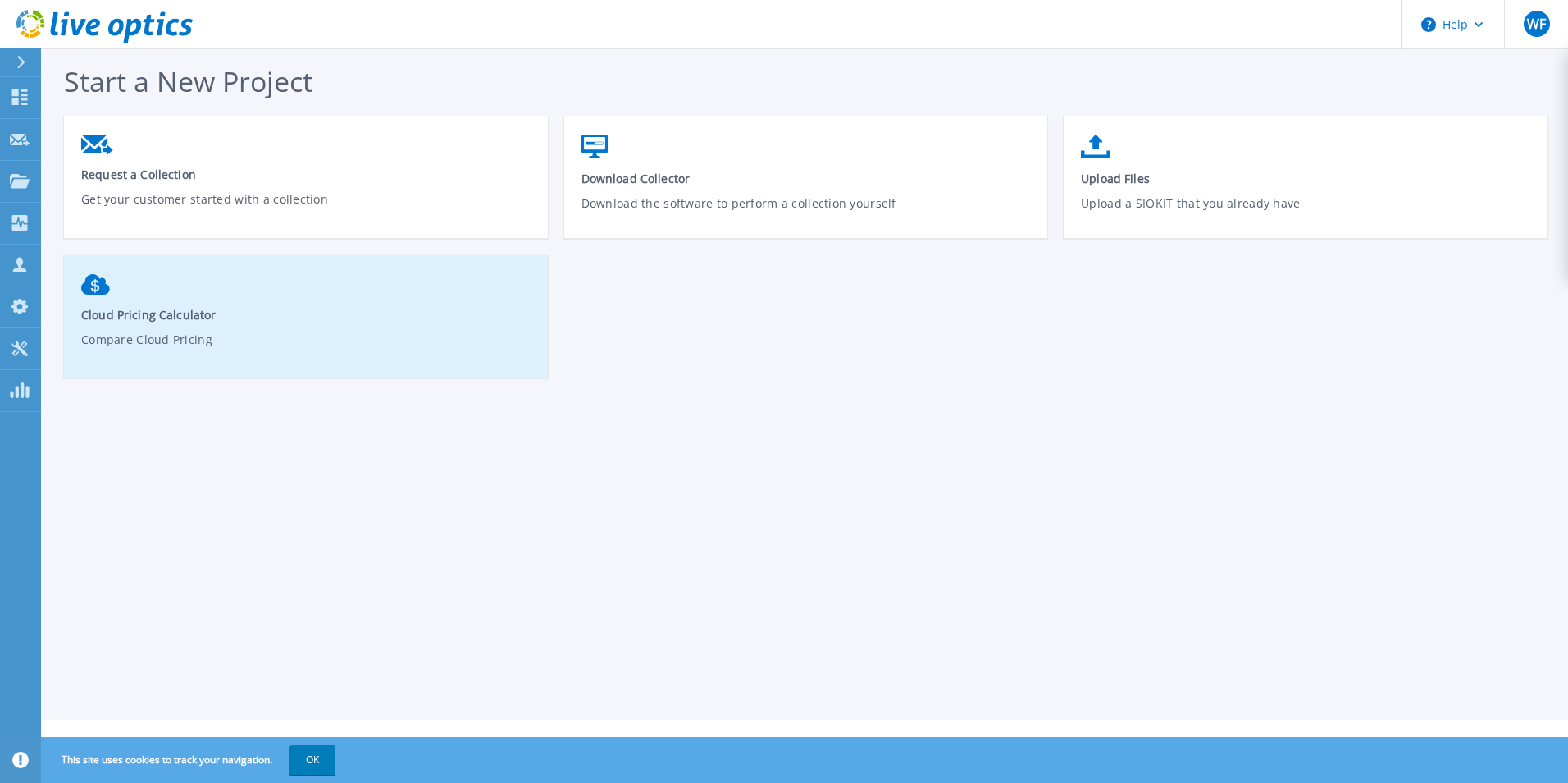
click at [153, 320] on span "Cloud Pricing Calculator" at bounding box center [307, 315] width 450 height 16
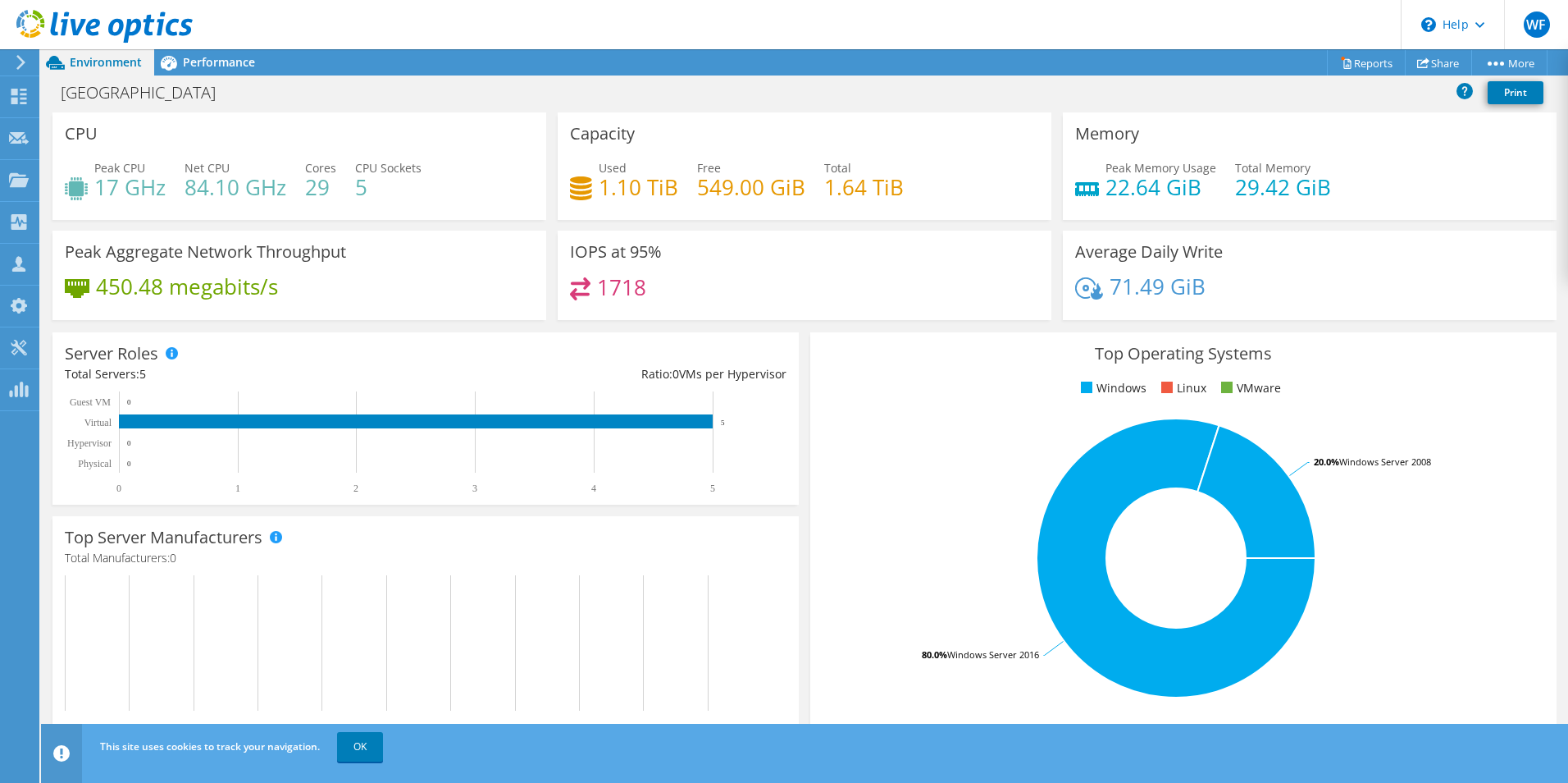
scroll to position [369, 0]
click at [1343, 68] on icon at bounding box center [1346, 64] width 7 height 10
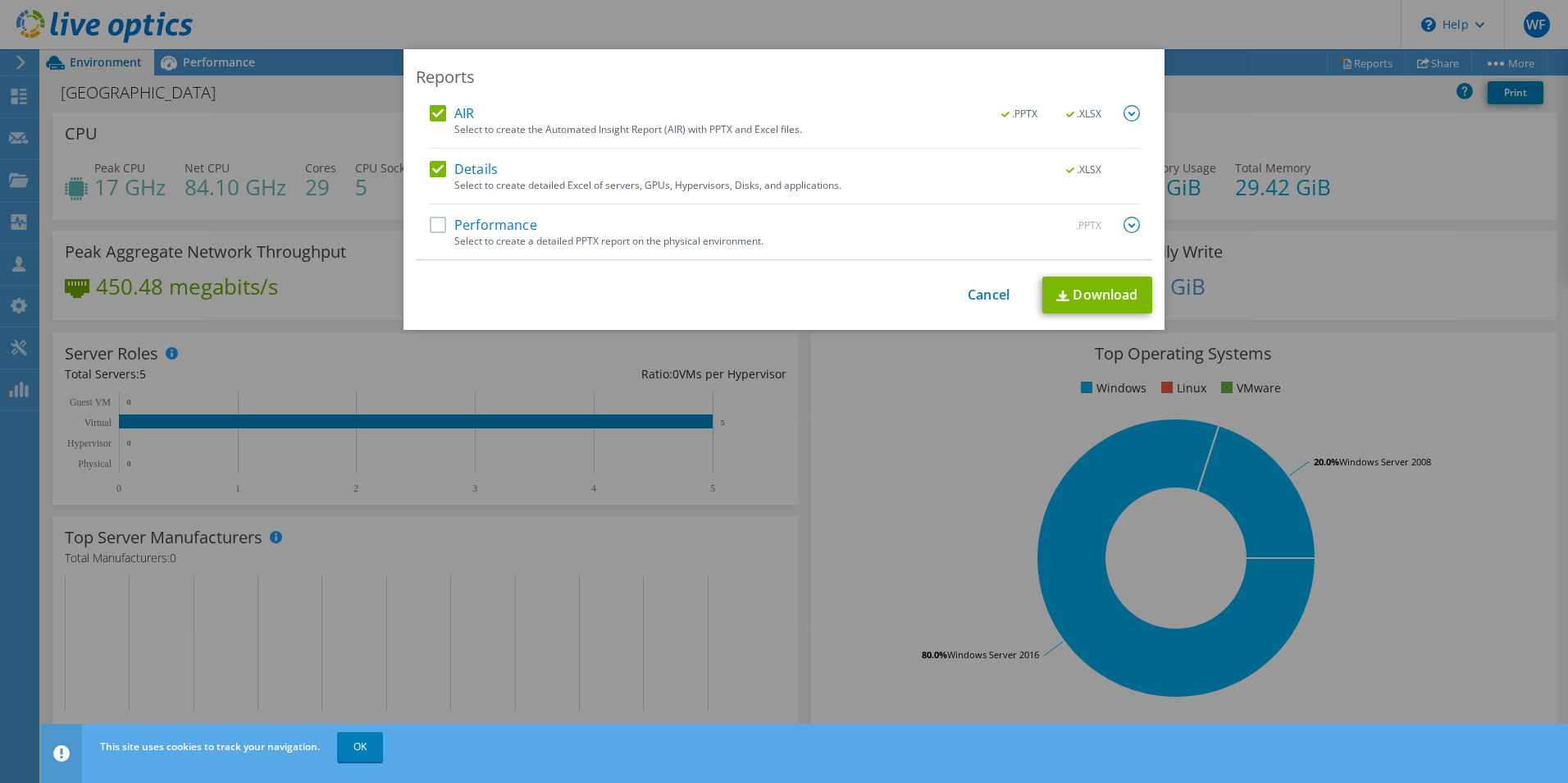
click at [436, 226] on label "Performance" at bounding box center [484, 224] width 108 height 16
click at [0, 0] on input "Performance" at bounding box center [0, 0] width 0 height 0
click at [1090, 288] on link "Download" at bounding box center [1097, 295] width 110 height 37
